Goal: Task Accomplishment & Management: Manage account settings

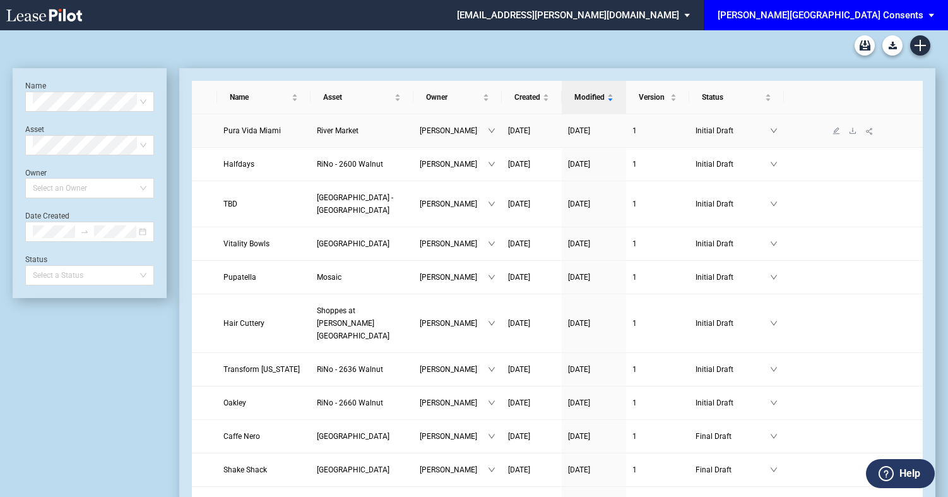
click at [254, 129] on span "Pura Vida Miami" at bounding box center [251, 130] width 57 height 9
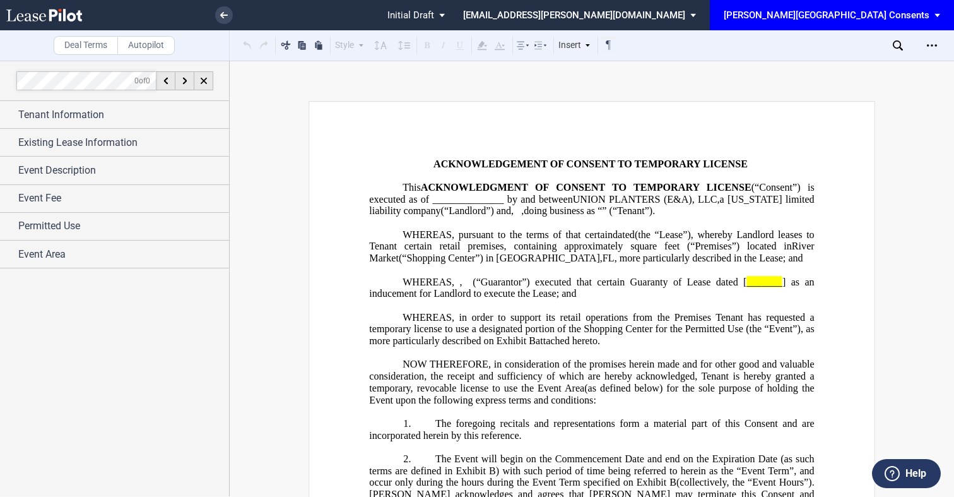
click at [746, 287] on span "_______" at bounding box center [763, 281] width 35 height 11
click at [114, 163] on div "Event Description" at bounding box center [123, 170] width 211 height 15
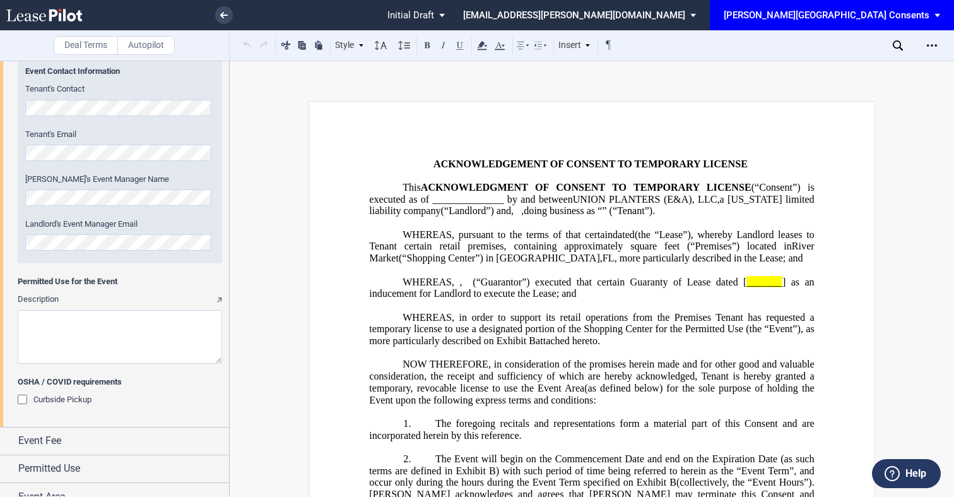
scroll to position [763, 0]
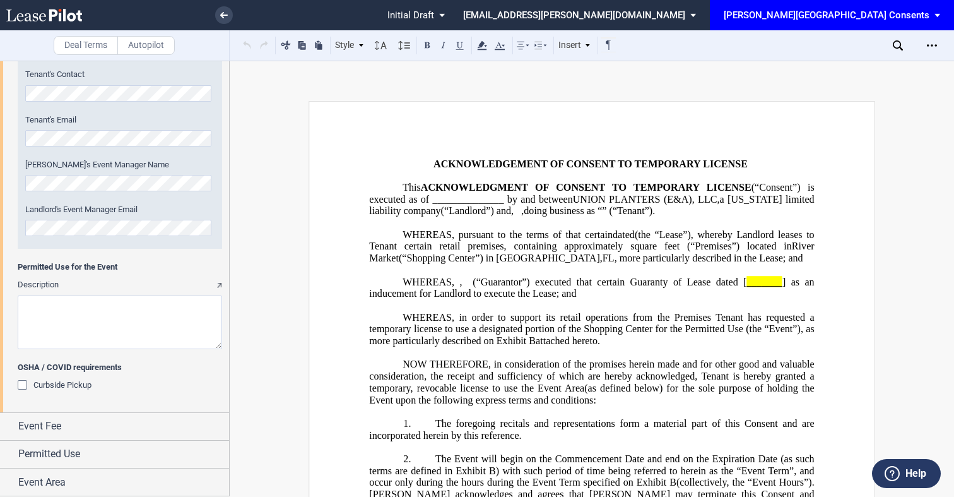
click at [113, 322] on textarea "Description" at bounding box center [120, 322] width 204 height 54
